Goal: Check status: Check status

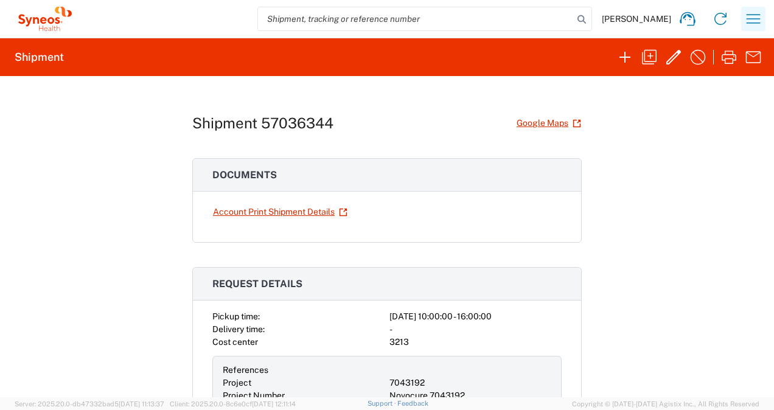
click at [758, 19] on icon "button" at bounding box center [754, 18] width 14 height 9
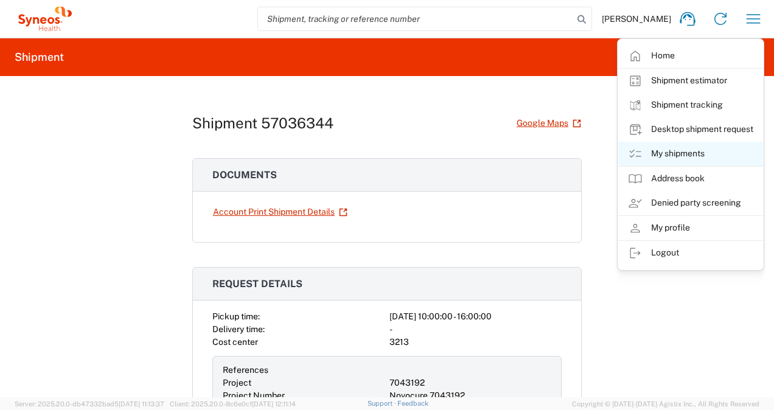
click at [662, 153] on link "My shipments" at bounding box center [690, 154] width 145 height 24
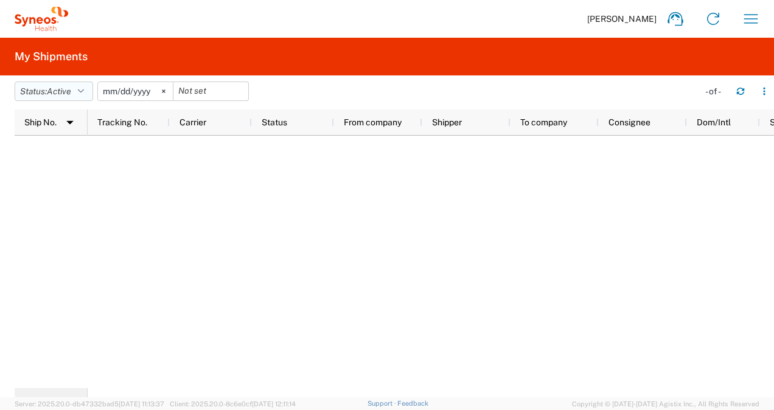
click at [84, 91] on icon "button" at bounding box center [81, 91] width 6 height 9
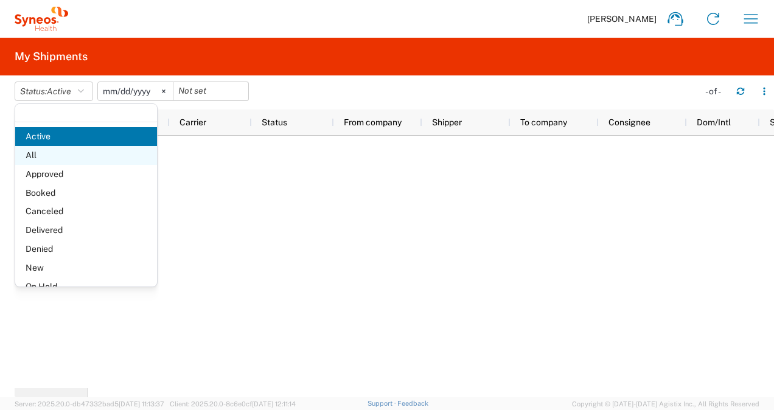
click at [69, 155] on span "All" at bounding box center [86, 155] width 142 height 19
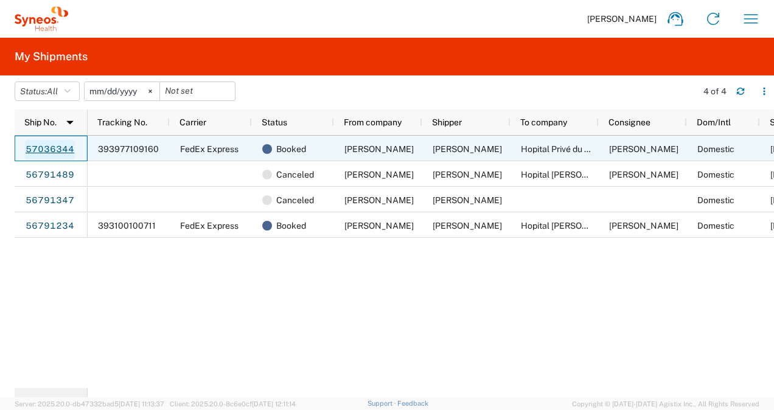
click at [51, 150] on link "57036344" at bounding box center [50, 149] width 50 height 19
